Goal: Understand process/instructions: Learn how to perform a task or action

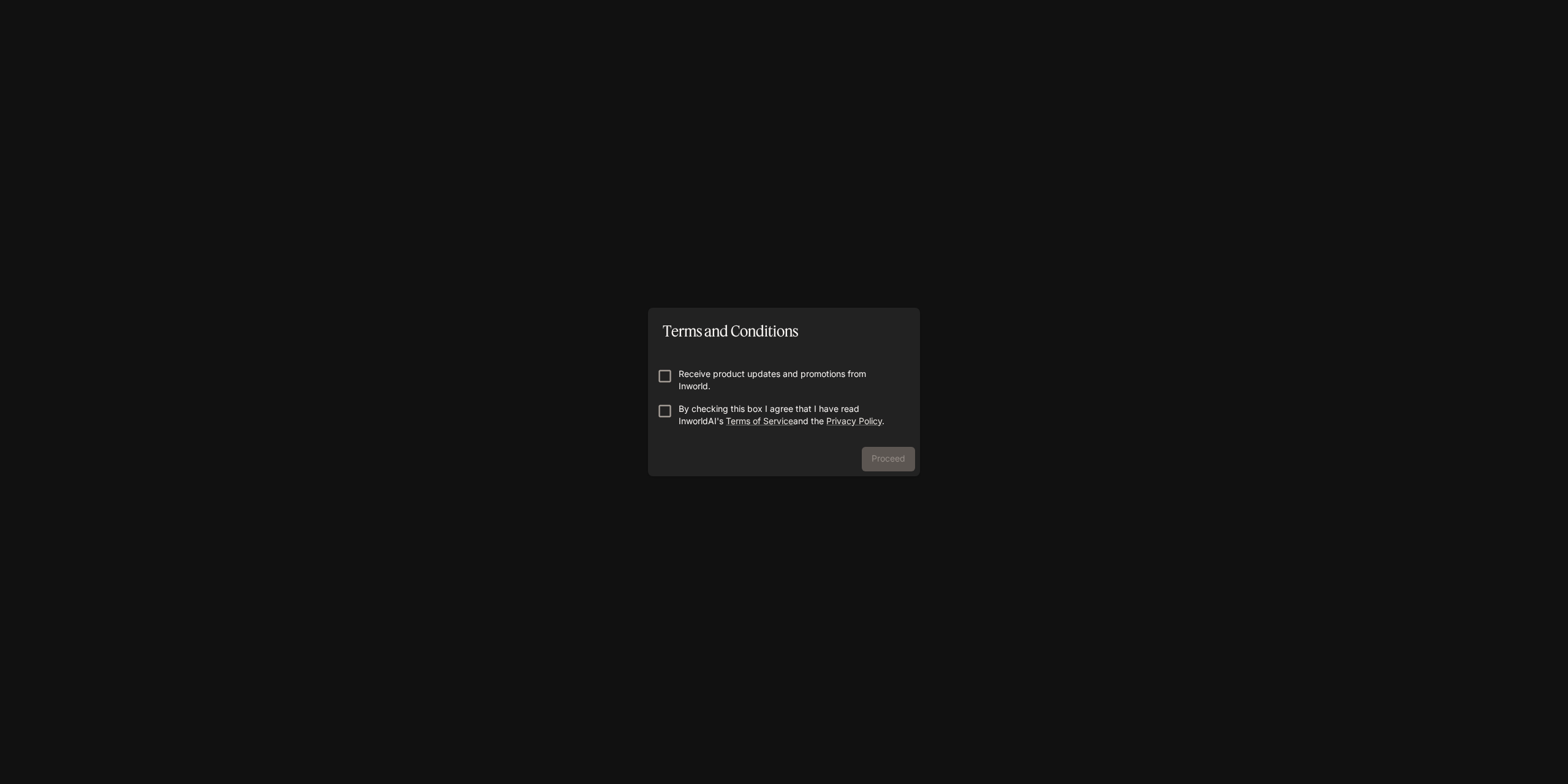
drag, startPoint x: 677, startPoint y: 359, endPoint x: 671, endPoint y: 367, distance: 10.0
click at [676, 359] on form "Receive product updates and promotions from Inworld. By checking this box I agr…" at bounding box center [784, 392] width 253 height 98
click at [899, 456] on button "Proceed" at bounding box center [888, 458] width 53 height 25
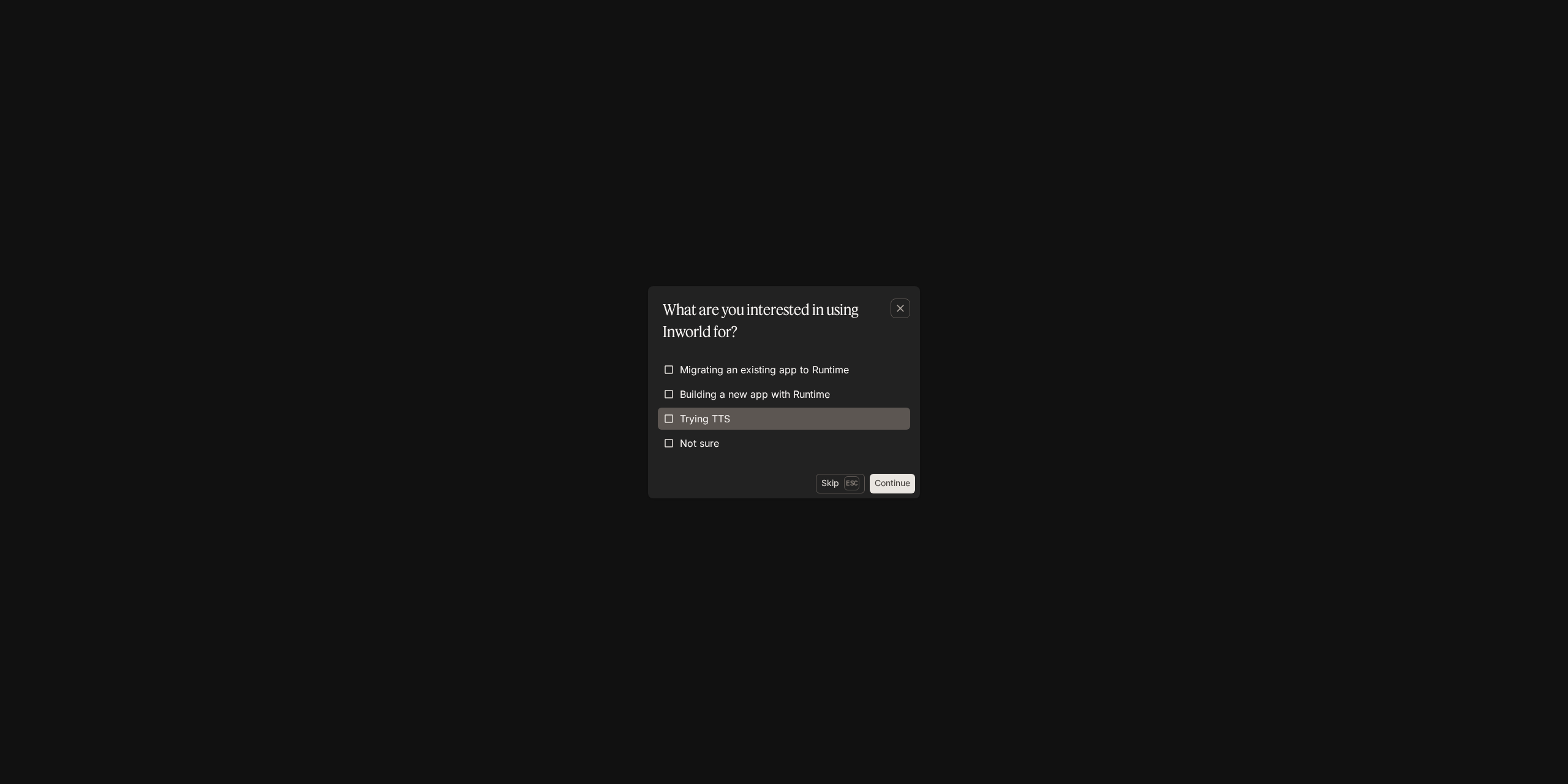
click at [739, 423] on label "Trying TTS" at bounding box center [784, 418] width 253 height 22
click at [893, 484] on button "Continue" at bounding box center [892, 483] width 46 height 19
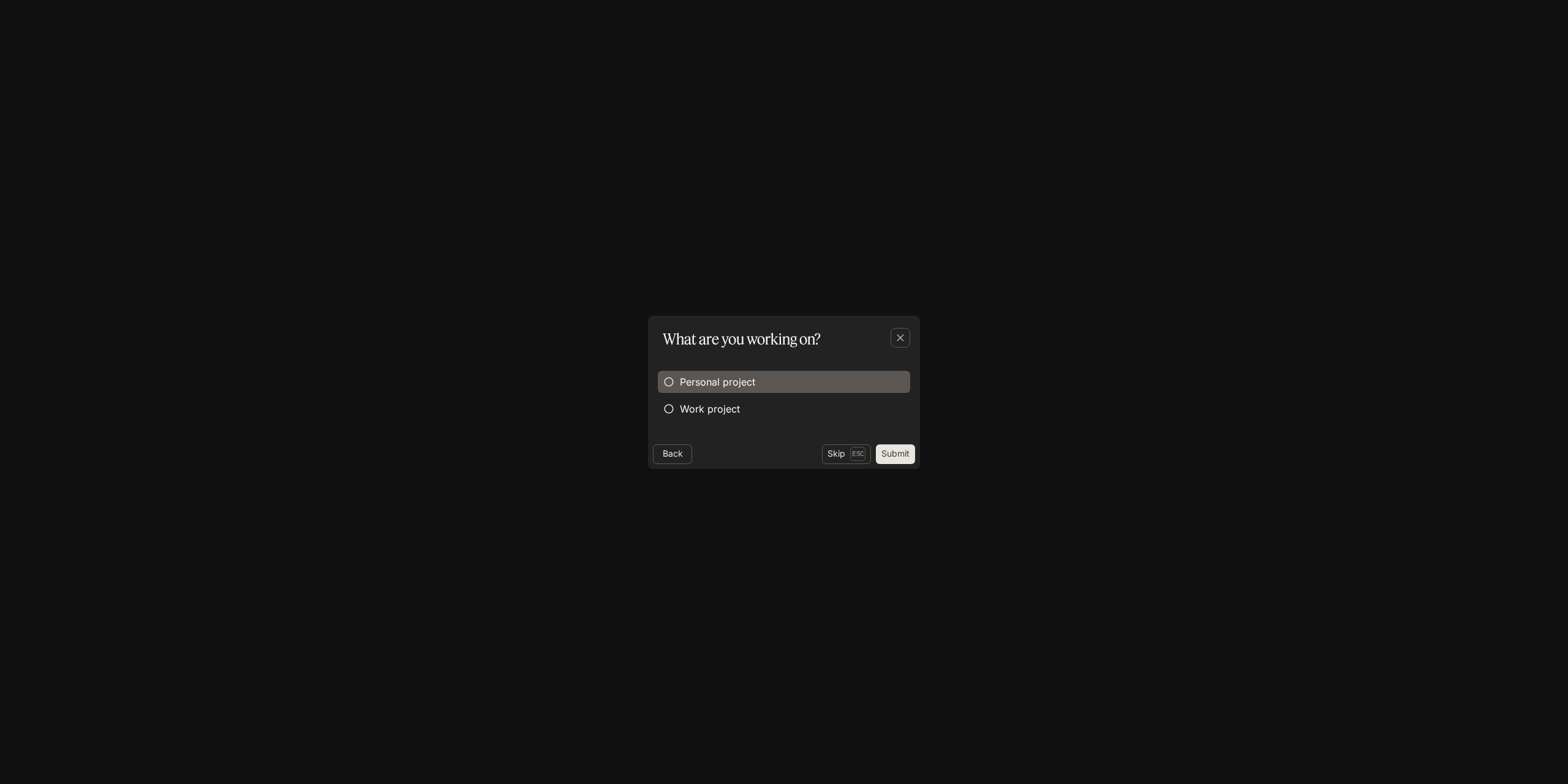
click at [750, 392] on label "Personal project" at bounding box center [784, 382] width 253 height 22
click at [909, 457] on button "Submit" at bounding box center [895, 454] width 39 height 19
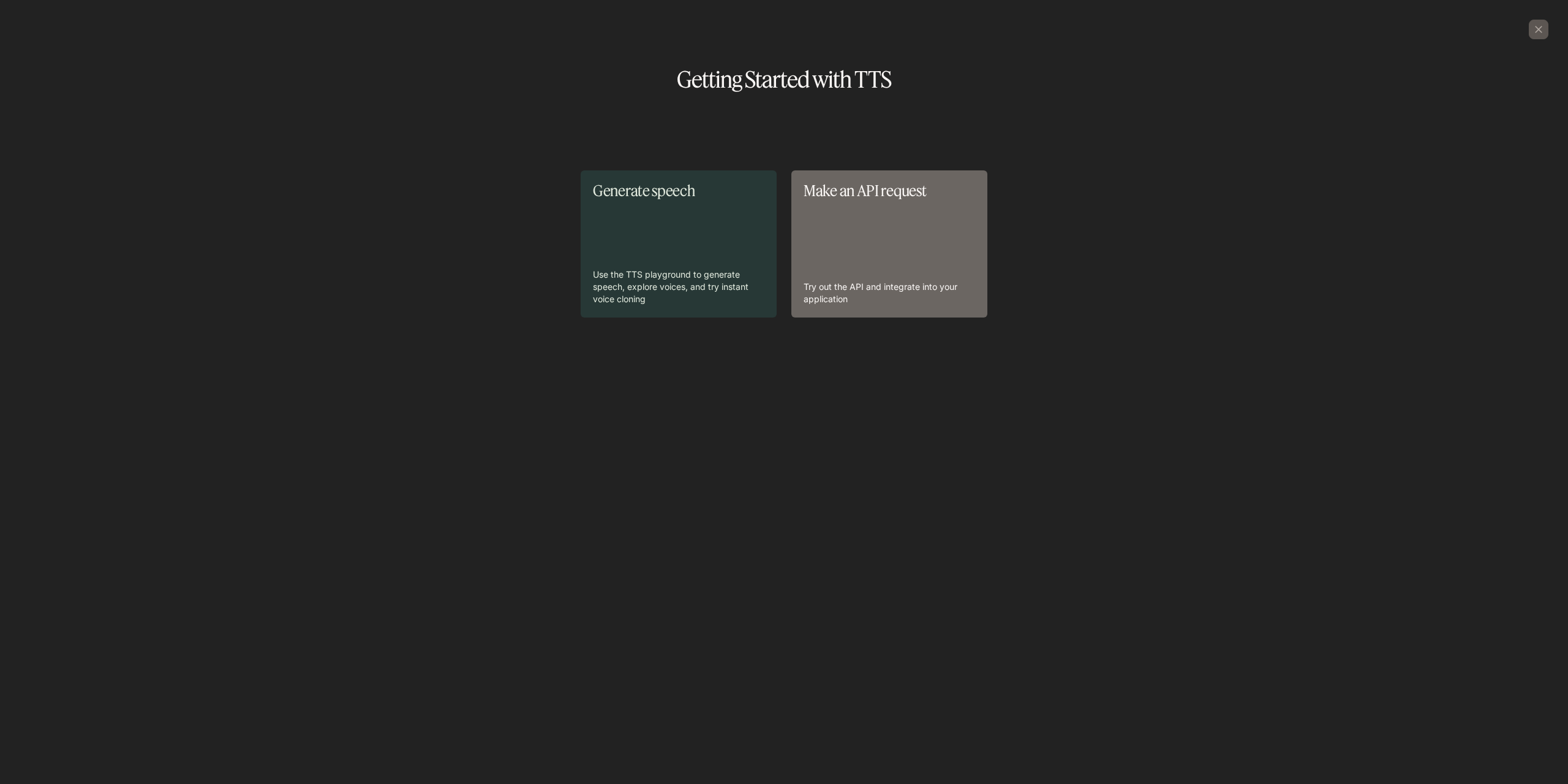
click at [851, 231] on div "Make an API request Try out the API and integrate into your application" at bounding box center [889, 244] width 171 height 122
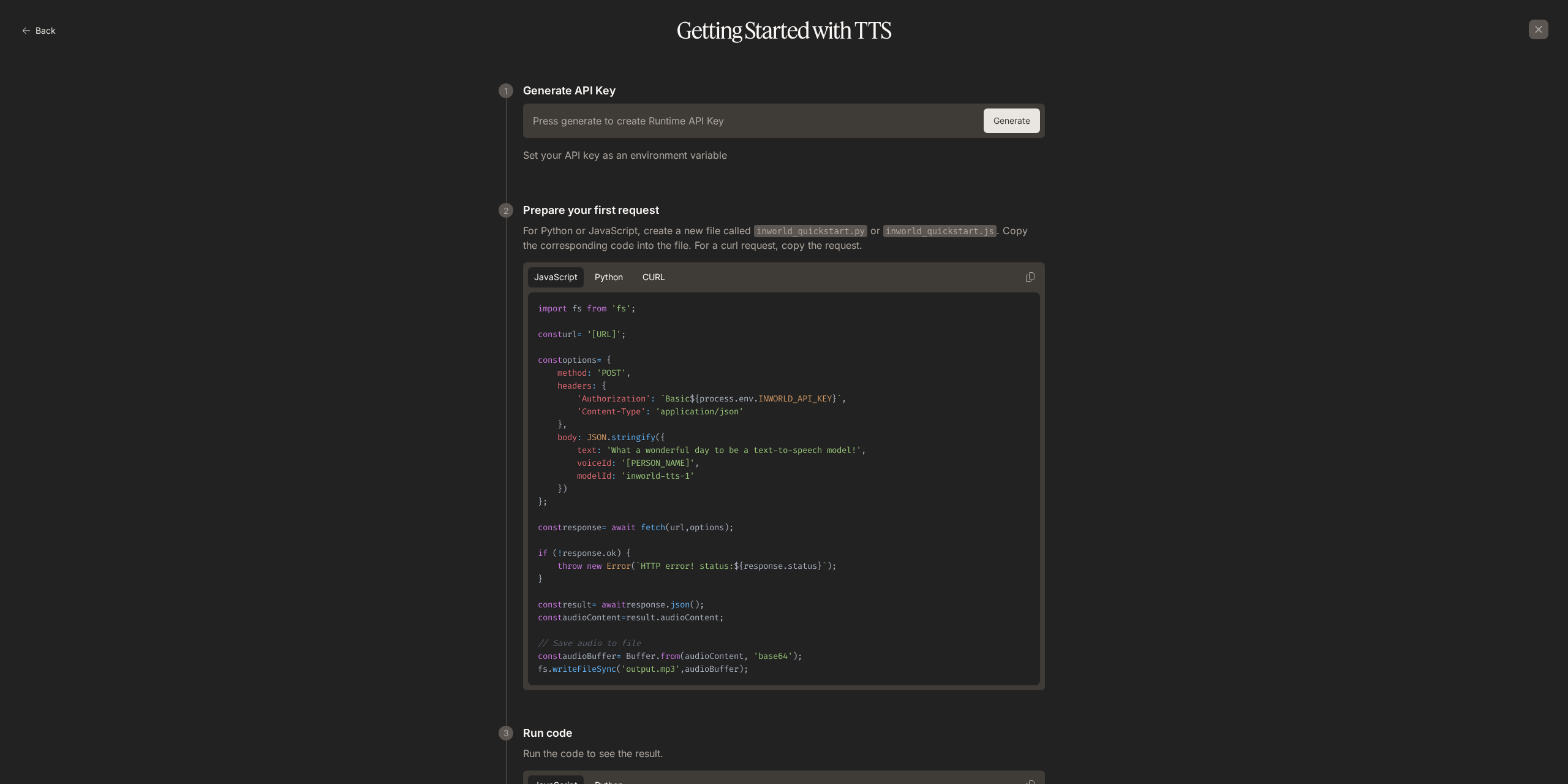
click at [1032, 122] on button "Generate" at bounding box center [1012, 120] width 57 height 25
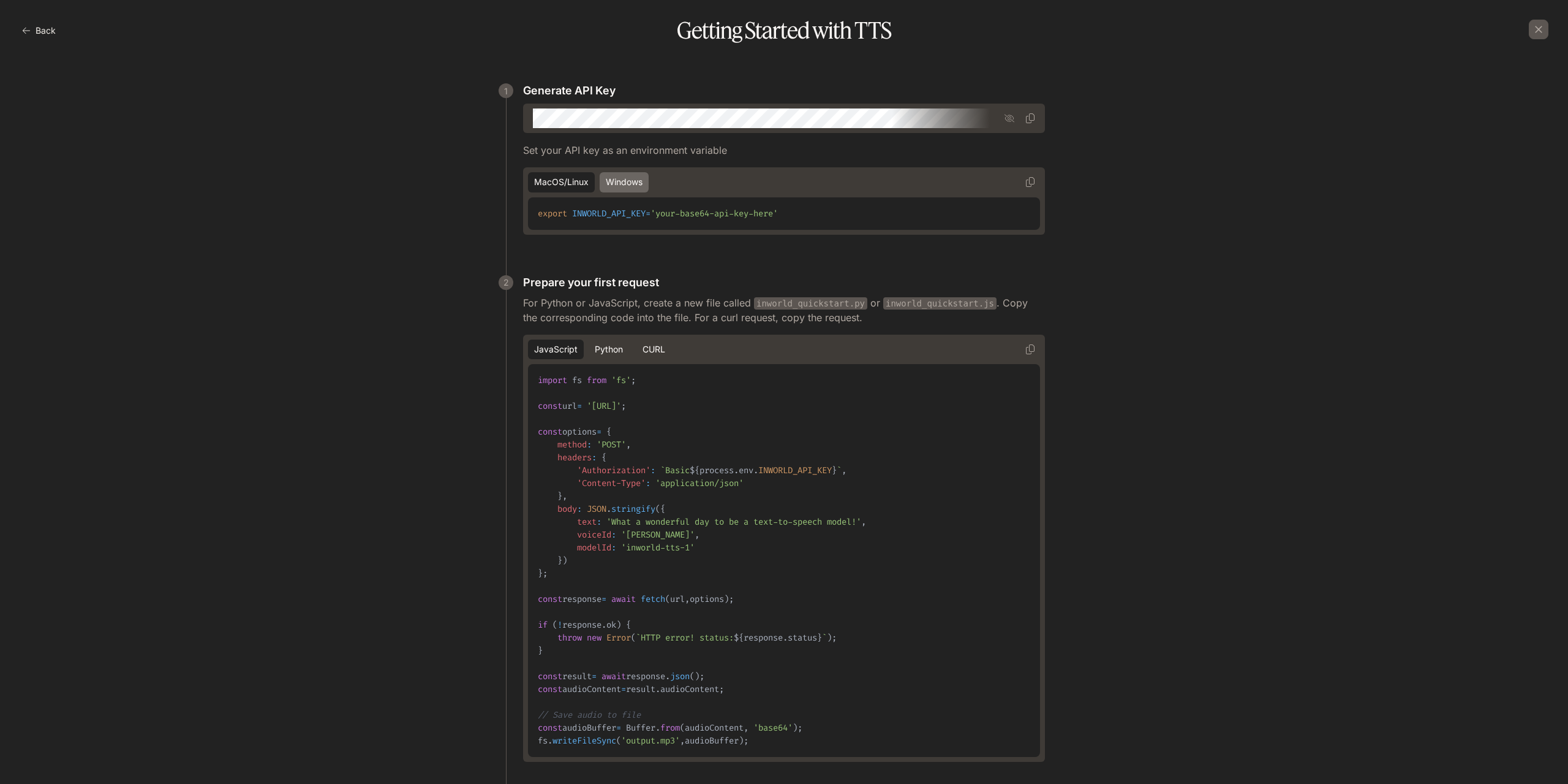
click at [619, 182] on button "Windows" at bounding box center [624, 183] width 49 height 20
click at [1009, 120] on icon "button" at bounding box center [1009, 118] width 10 height 10
click at [1148, 192] on div "1 Generate API Key ​ Set your API key as an environment variable macOS/Linux Wi…" at bounding box center [784, 541] width 1548 height 959
click at [657, 348] on button "cURL" at bounding box center [653, 350] width 39 height 20
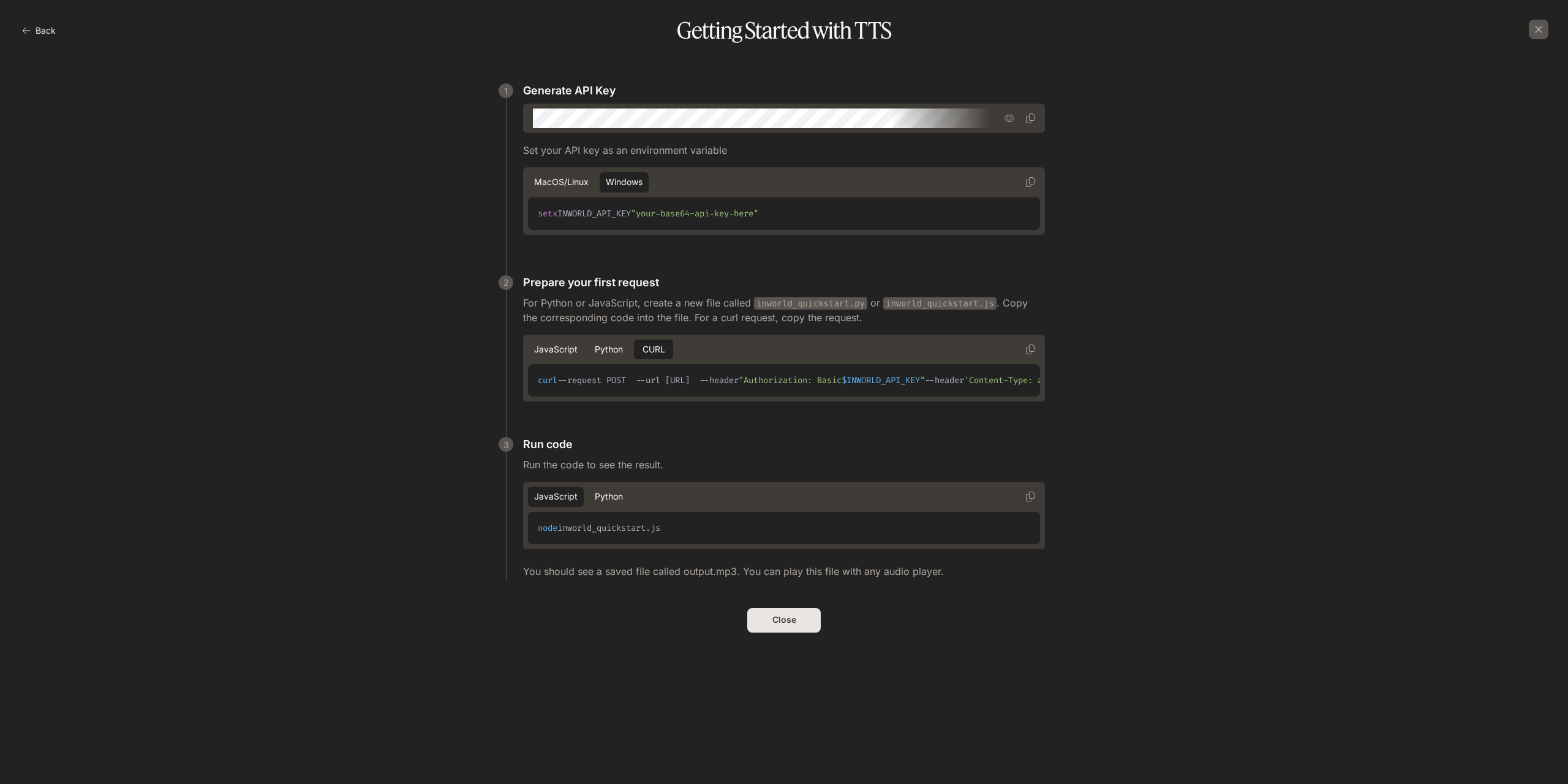
drag, startPoint x: 676, startPoint y: 383, endPoint x: 855, endPoint y: 382, distance: 179.0
click at [739, 382] on span "--request POST --url [URL] --header" at bounding box center [648, 380] width 182 height 12
copy span "[URL]"
drag, startPoint x: 812, startPoint y: 382, endPoint x: 880, endPoint y: 384, distance: 68.0
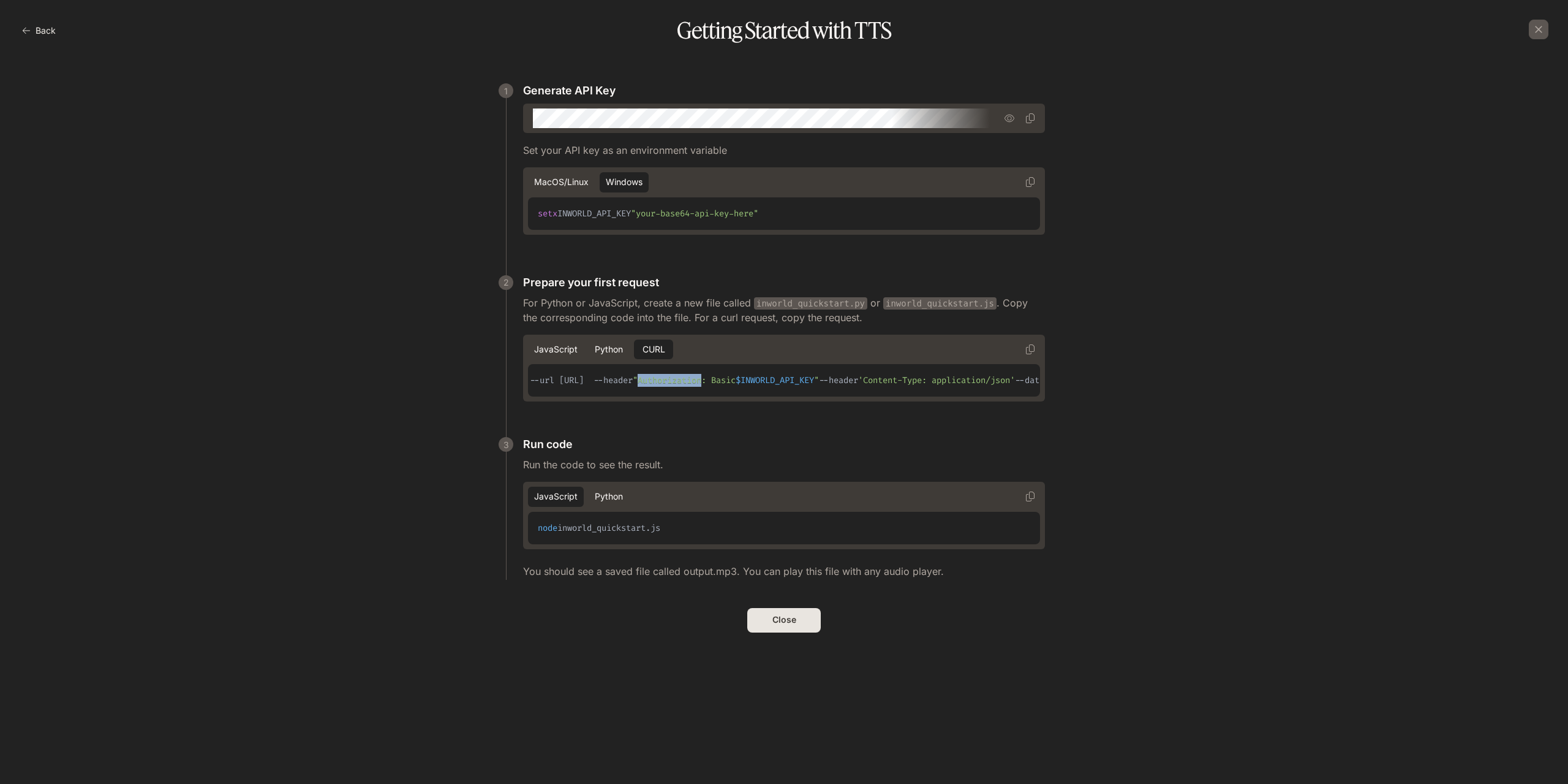
click at [735, 384] on span ""Authorization: Basic" at bounding box center [683, 380] width 103 height 12
copy span "Authorization"
drag, startPoint x: 894, startPoint y: 380, endPoint x: 997, endPoint y: 381, distance: 103.0
click at [997, 381] on code "curl --request POST --url [URL] --header "Authorization: Basic $INWORLD_API_KEY…" at bounding box center [1137, 380] width 1411 height 12
copy code "Basic $INWORLD_API_KEY"
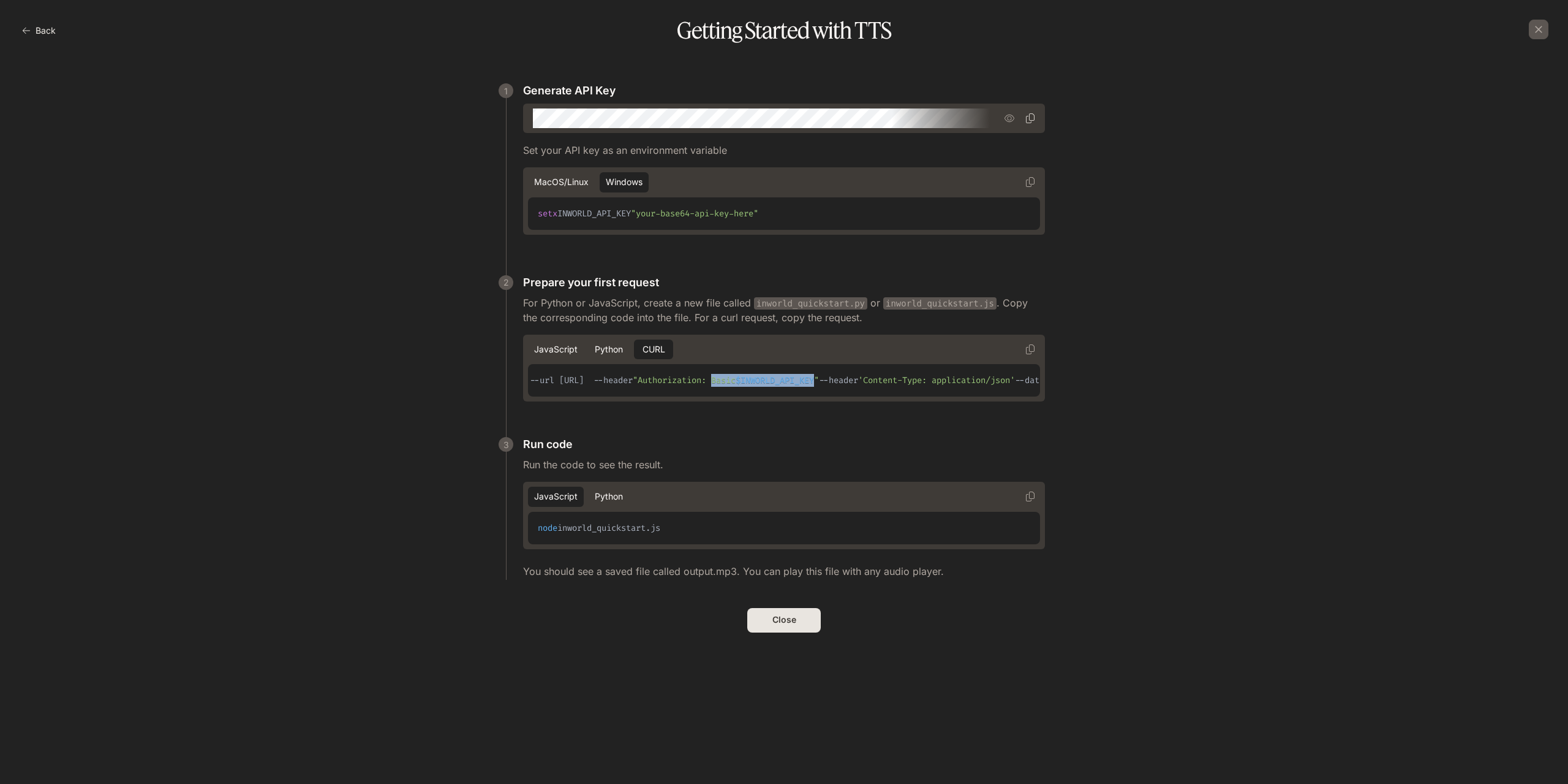
click at [1032, 120] on icon "button" at bounding box center [1029, 118] width 8 height 10
drag, startPoint x: 799, startPoint y: 376, endPoint x: 967, endPoint y: 382, distance: 168.1
click at [967, 382] on code "curl --request POST --url [URL] --header "Authorization: Basic $INWORLD_API_KEY…" at bounding box center [967, 380] width 1411 height 12
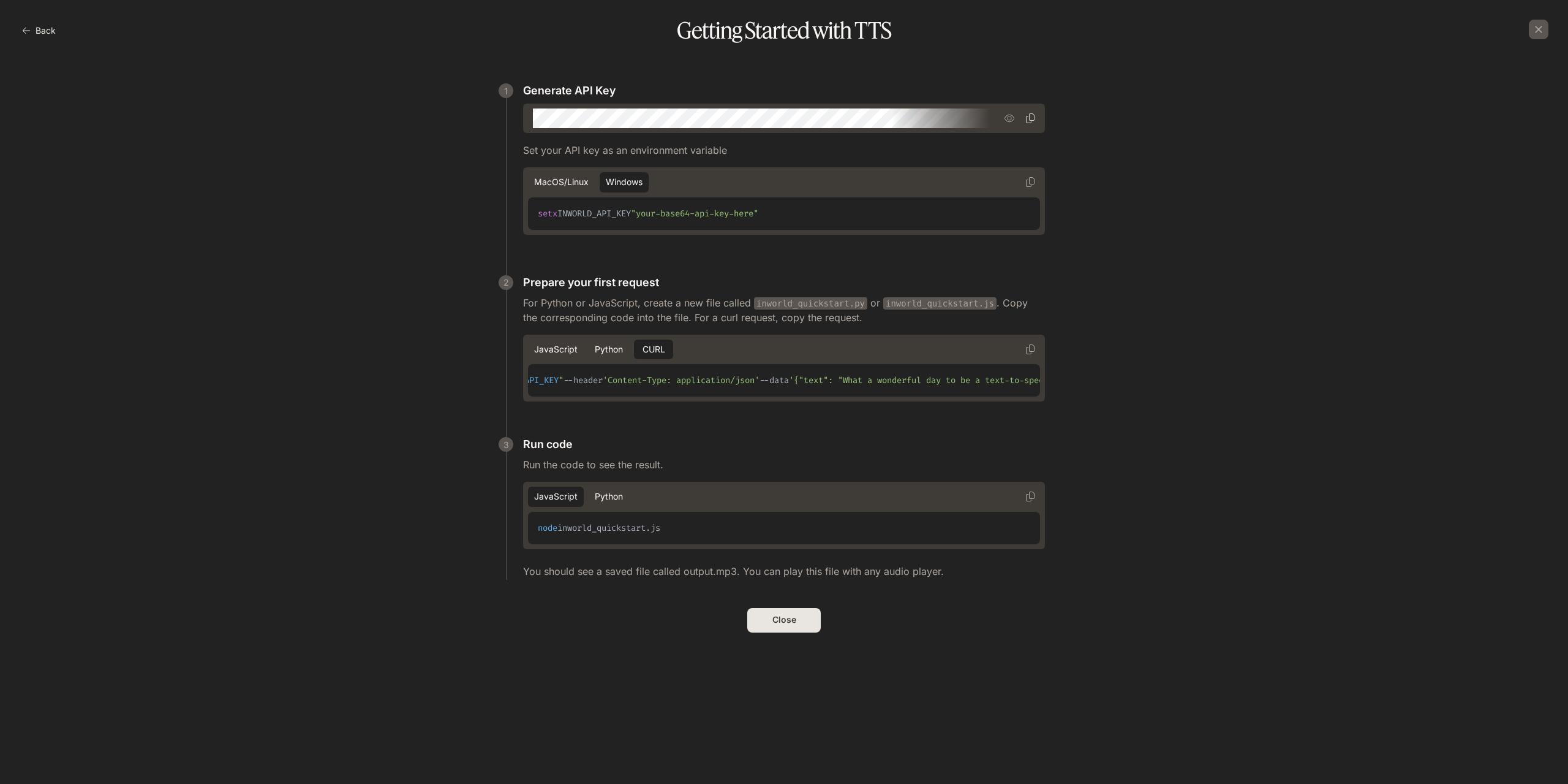
click at [914, 386] on pre "curl --request POST --url [URL] --header "Authorization: Basic $INWORLD_API_KEY…" at bounding box center [784, 381] width 512 height 33
drag, startPoint x: 814, startPoint y: 381, endPoint x: 874, endPoint y: 385, distance: 60.1
click at [759, 385] on span "'Content-Type: application/json'" at bounding box center [681, 380] width 157 height 12
copy span "Content-Type"
drag, startPoint x: 884, startPoint y: 385, endPoint x: 967, endPoint y: 383, distance: 83.0
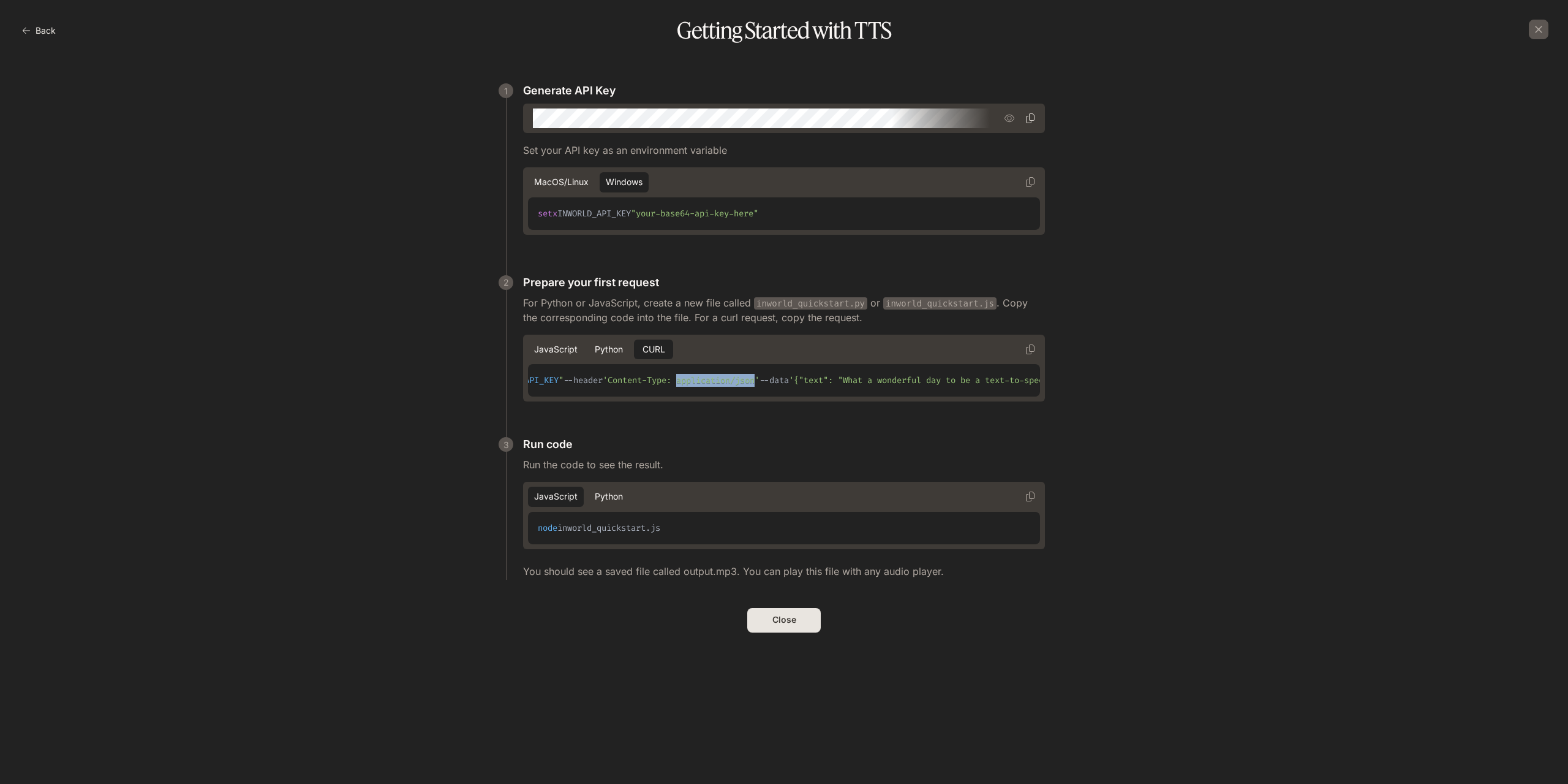
click at [759, 383] on span "'Content-Type: application/json'" at bounding box center [681, 380] width 157 height 12
copy span "application/json"
drag, startPoint x: 992, startPoint y: 381, endPoint x: 1071, endPoint y: 392, distance: 79.8
click at [1040, 385] on pre "curl --request POST --url [URL] --header "Authorization: Basic $INWORLD_API_KEY…" at bounding box center [784, 381] width 512 height 33
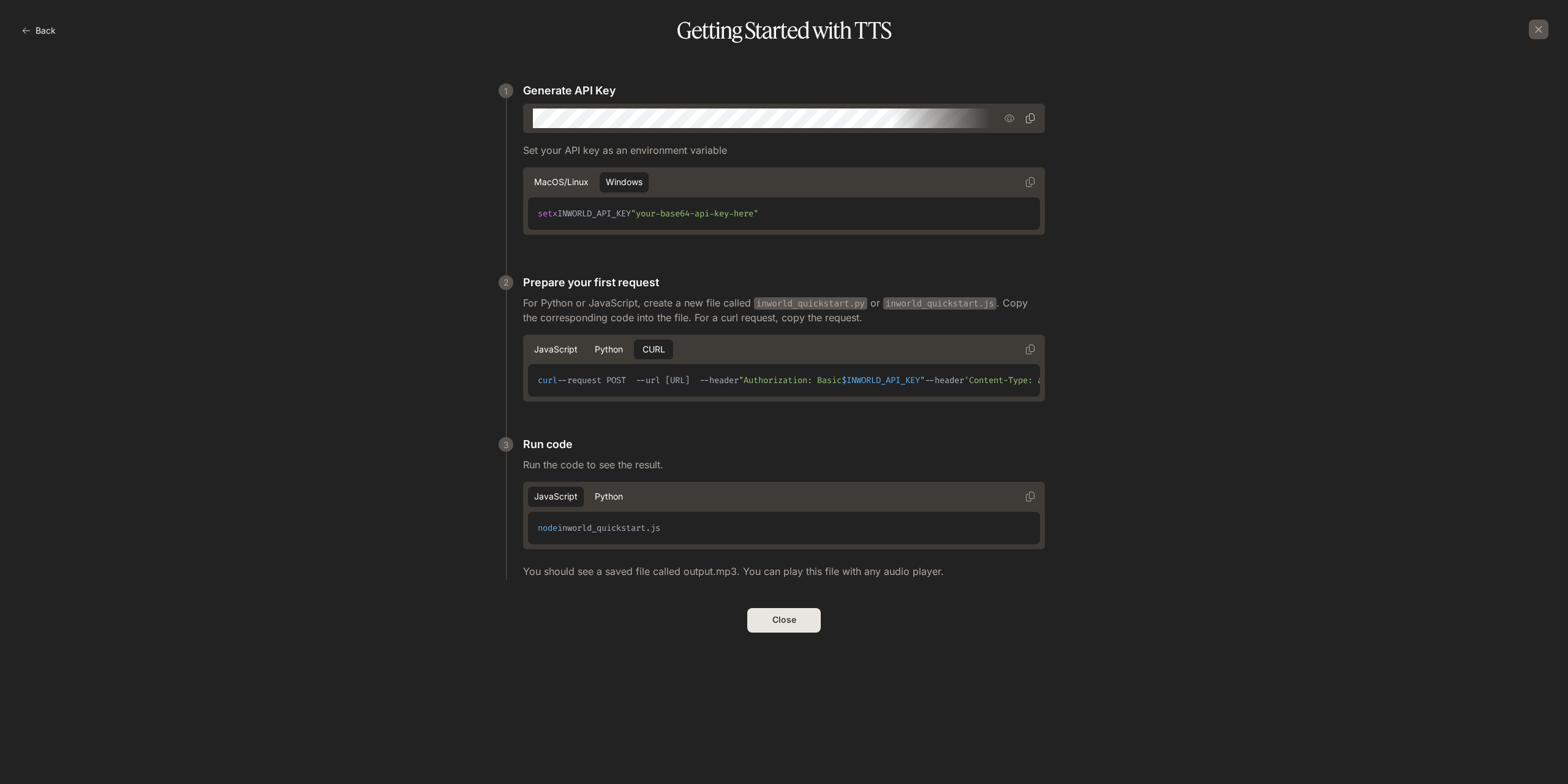
drag, startPoint x: 608, startPoint y: 394, endPoint x: 866, endPoint y: 396, distance: 258.0
click at [1159, 386] on span ""text": "What a wonderful day to be a text-to-speech model!"," at bounding box center [1309, 380] width 299 height 12
copy span "What a wonderful day to be a text-to-speech model!"
click at [1459, 386] on span ""voiceId": "[PERSON_NAME]"," at bounding box center [1524, 380] width 132 height 12
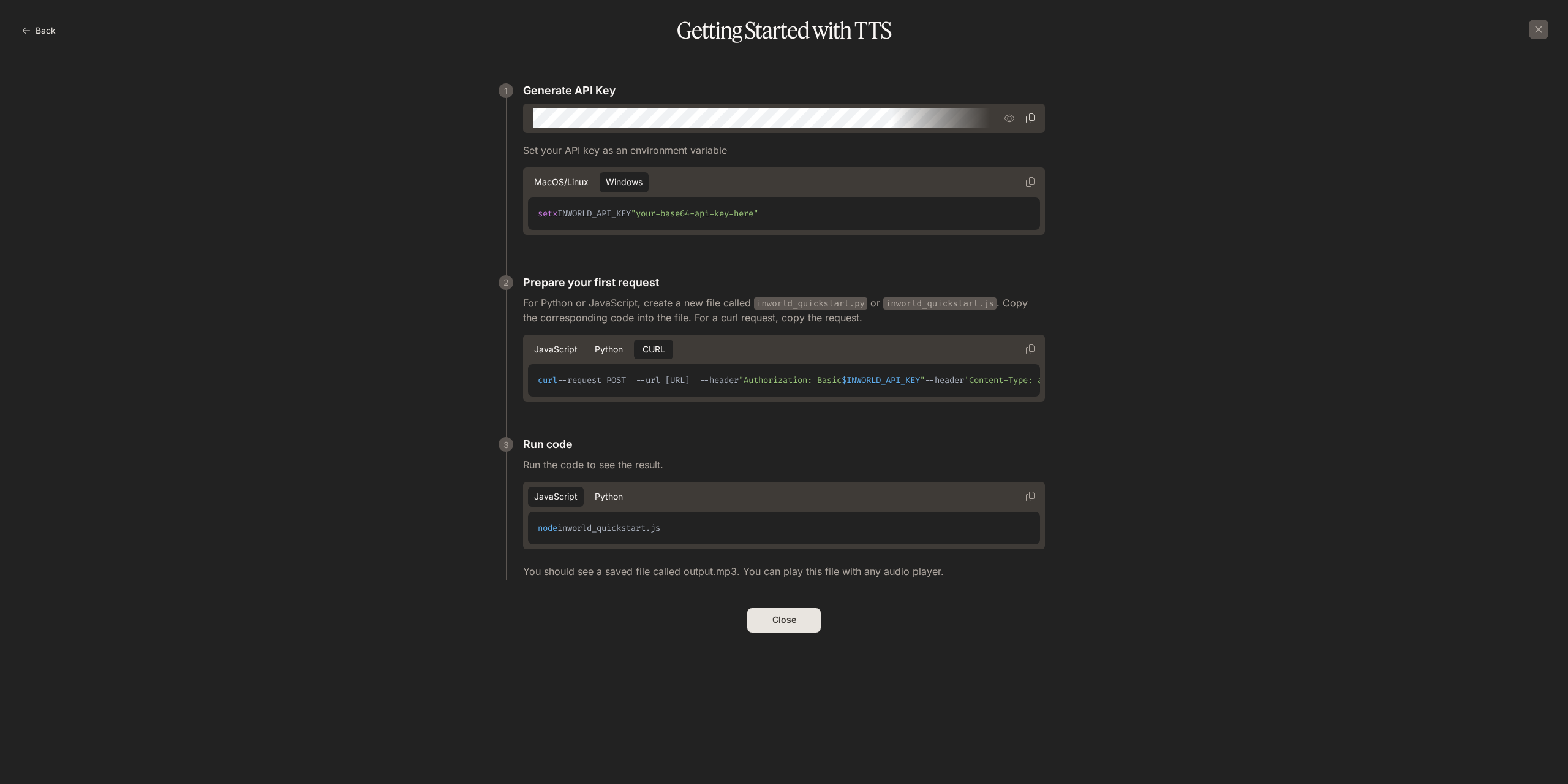
copy span "voiceId"
click at [1459, 386] on span ""voiceId": "[PERSON_NAME]"," at bounding box center [1524, 380] width 132 height 12
copy span "[PERSON_NAME]"
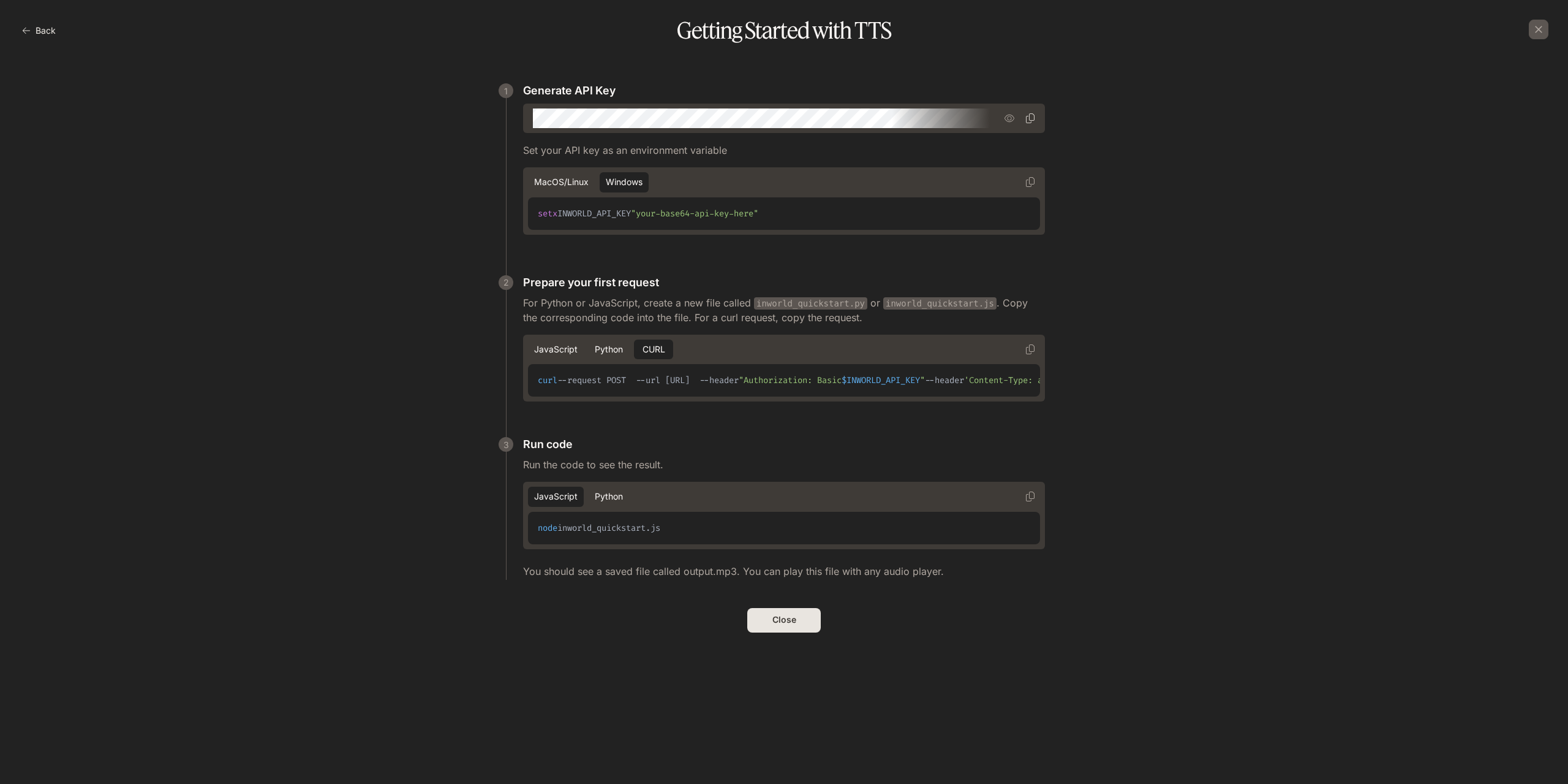
copy span "modelId"
drag, startPoint x: 627, startPoint y: 421, endPoint x: 692, endPoint y: 424, distance: 65.1
copy span "inworld-tts-1"
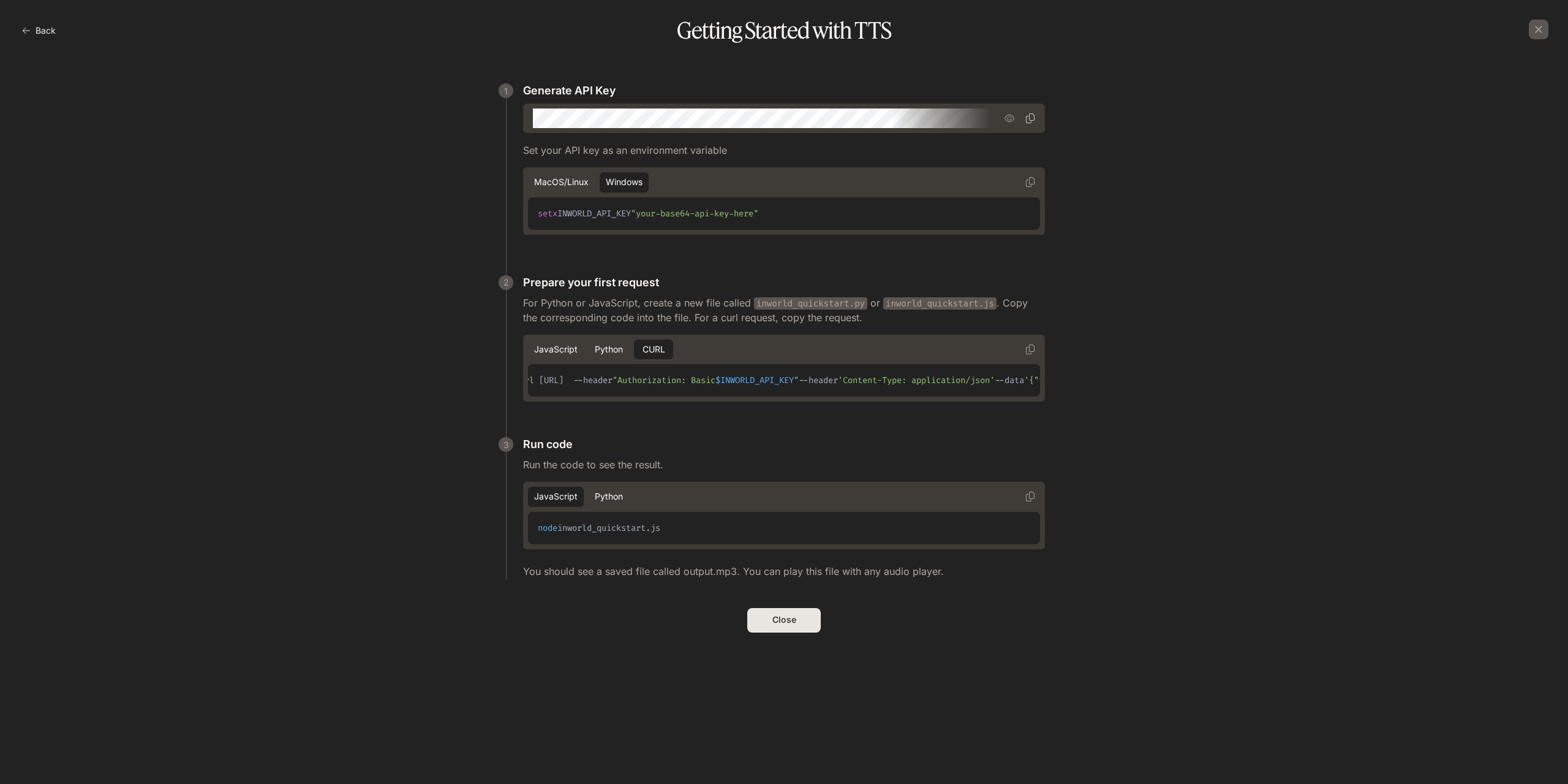
scroll to position [0, 156]
click at [562, 183] on button "macOS/Linux" at bounding box center [561, 183] width 67 height 20
click at [618, 180] on button "Windows" at bounding box center [624, 183] width 49 height 20
click at [787, 632] on button "Close" at bounding box center [784, 620] width 74 height 25
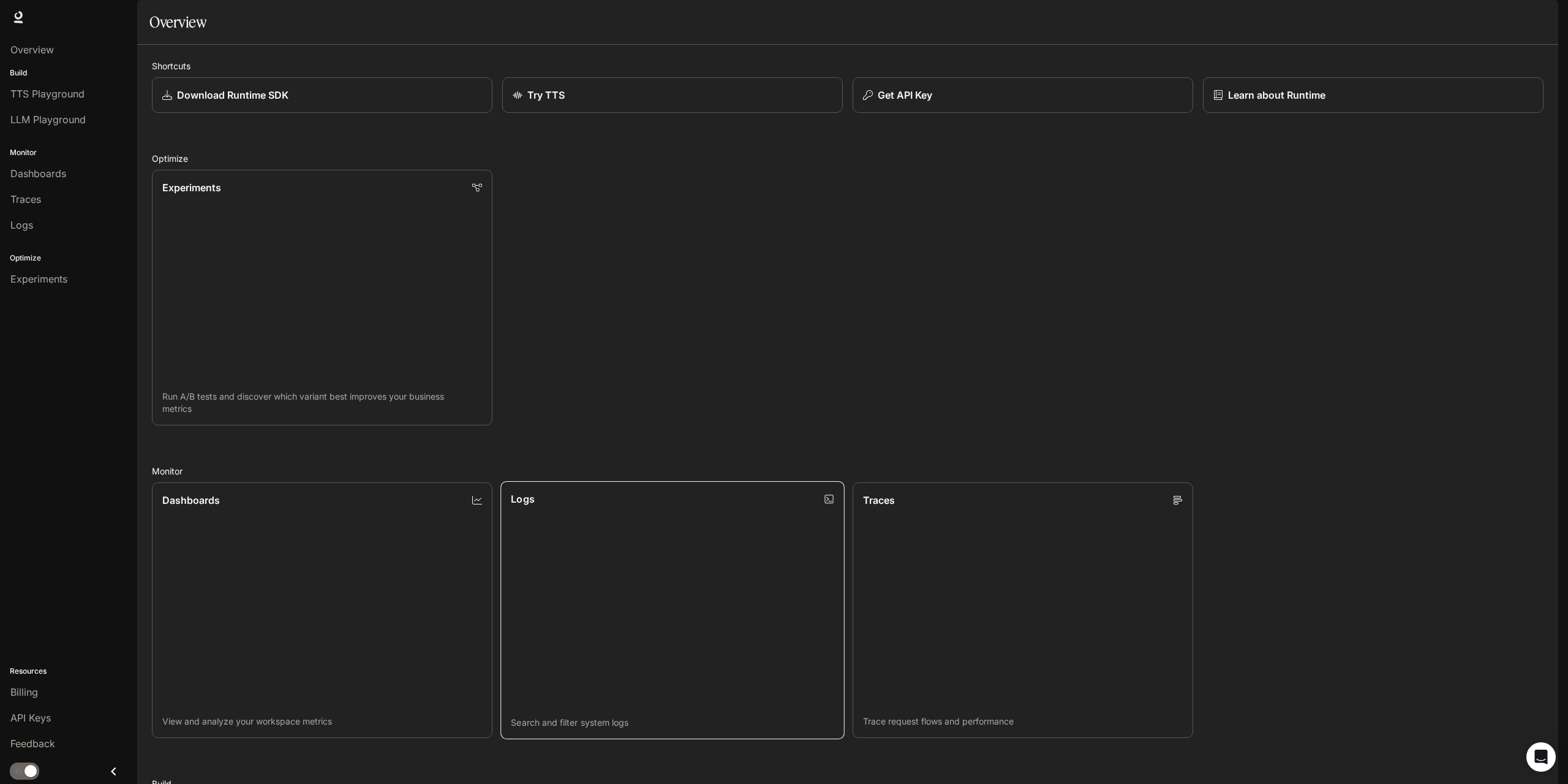
scroll to position [325, 0]
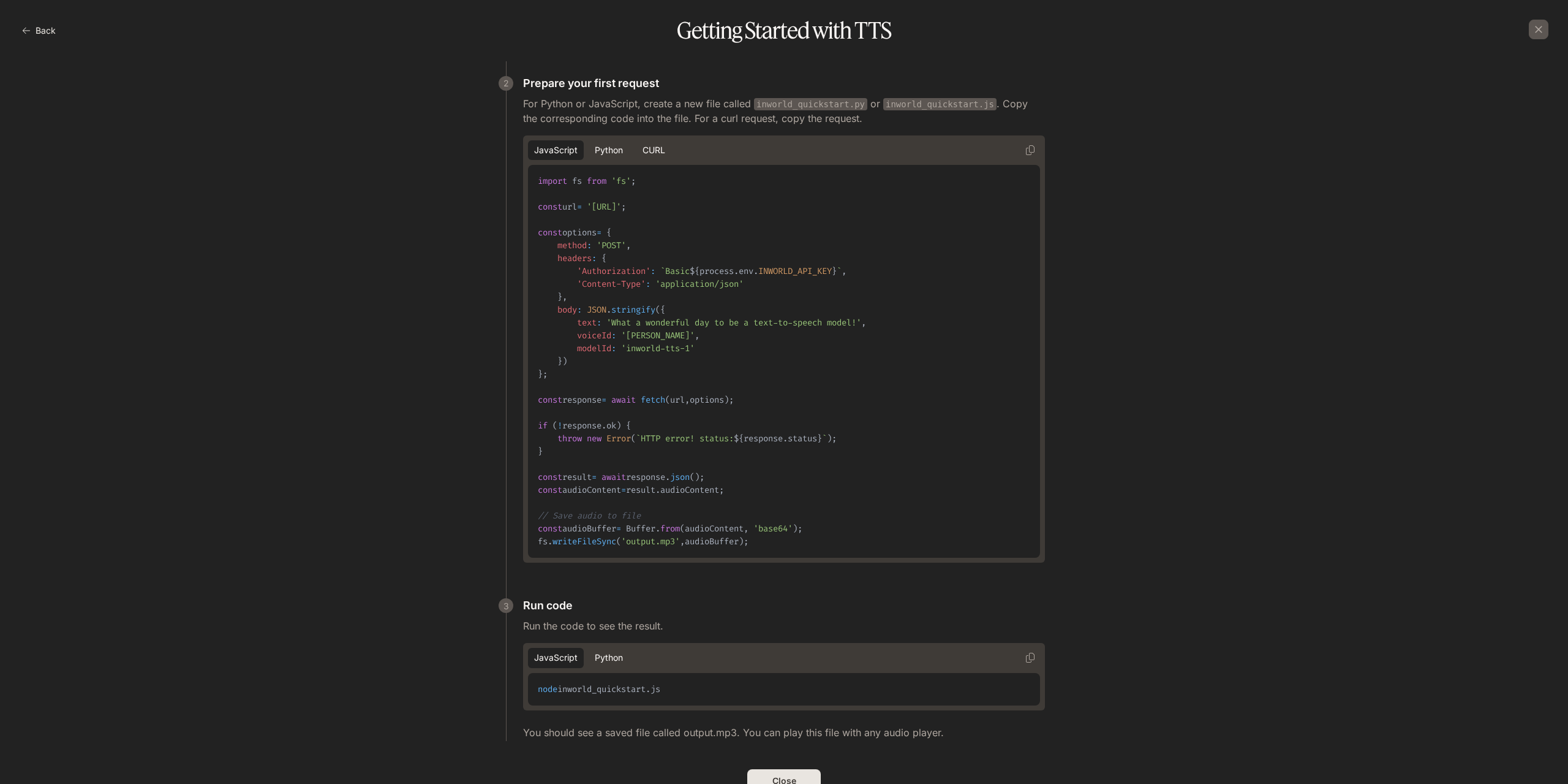
scroll to position [248, 0]
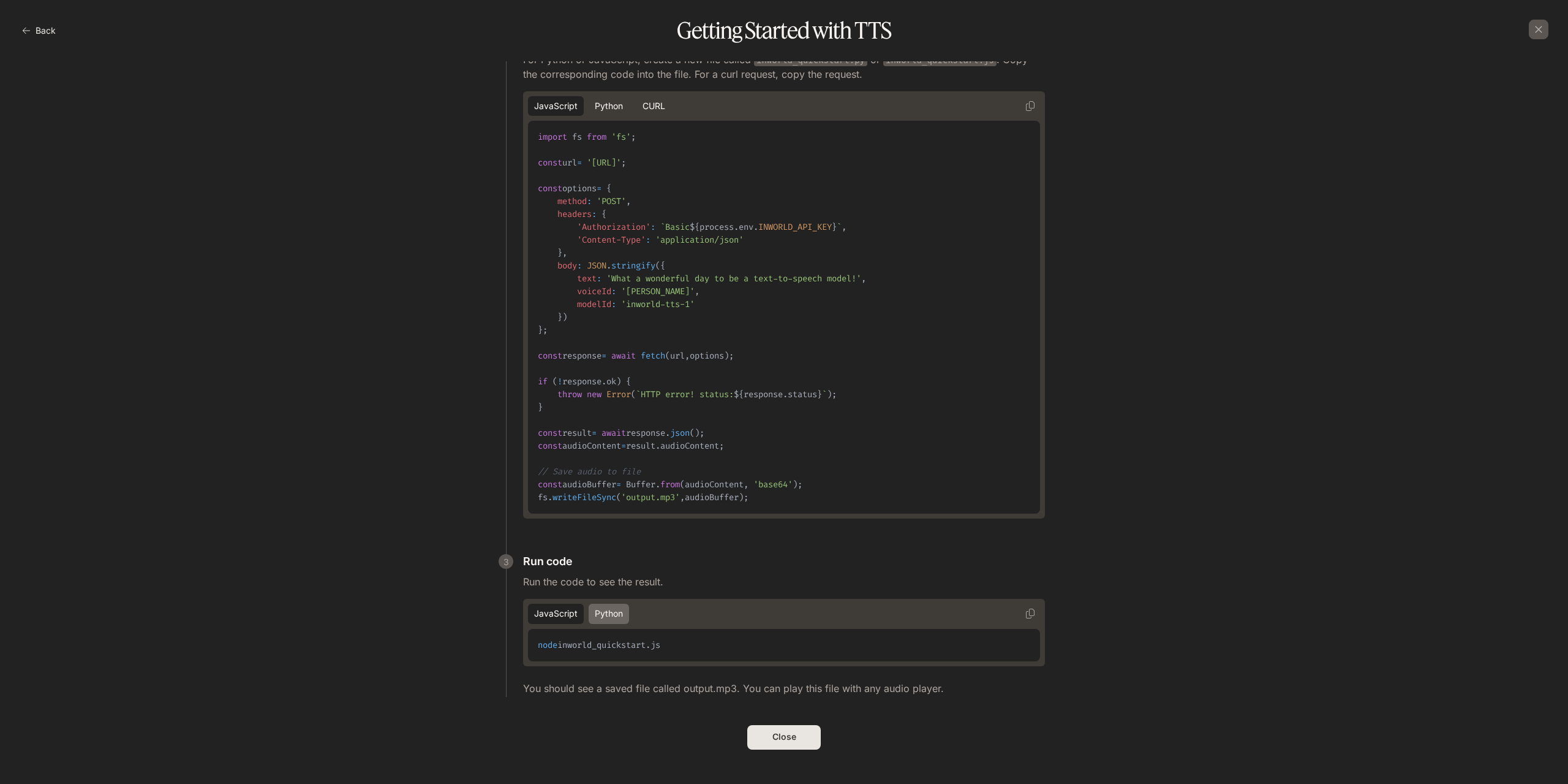
click at [602, 611] on button "Python" at bounding box center [608, 613] width 40 height 20
click at [816, 740] on button "Close" at bounding box center [784, 737] width 74 height 25
